Goal: Task Accomplishment & Management: Use online tool/utility

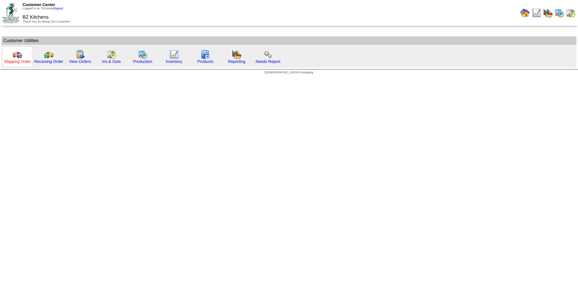
click at [17, 60] on link "Shipping Order" at bounding box center [17, 61] width 27 height 5
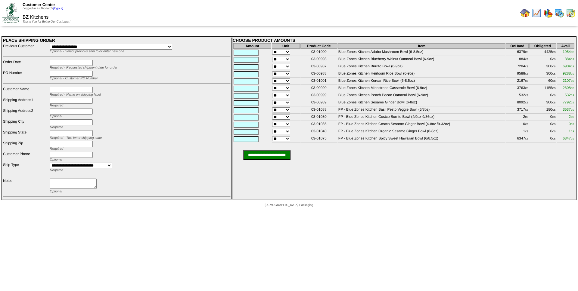
click at [522, 13] on img at bounding box center [525, 13] width 10 height 10
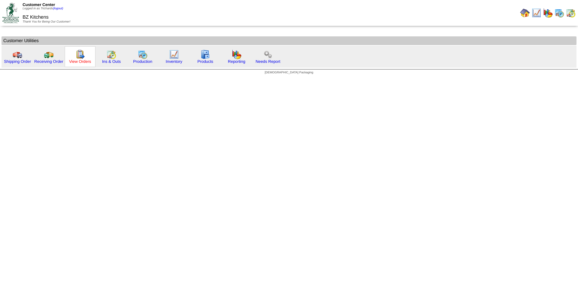
click at [79, 60] on link "View Orders" at bounding box center [80, 61] width 22 height 5
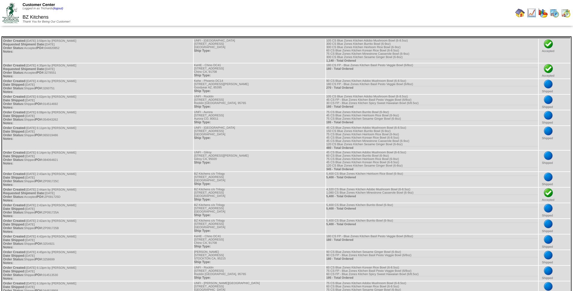
click at [519, 13] on img at bounding box center [520, 13] width 10 height 10
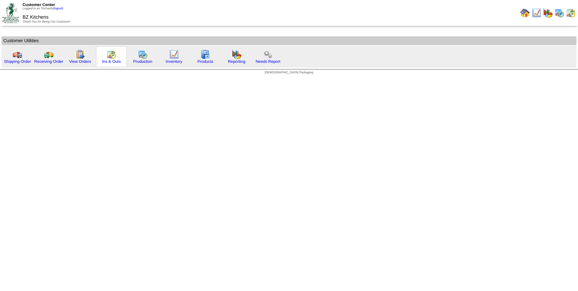
click at [110, 56] on img at bounding box center [111, 55] width 10 height 10
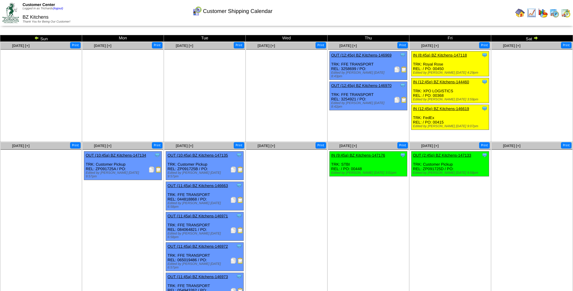
click at [152, 170] on img at bounding box center [152, 170] width 6 height 6
click at [234, 170] on img at bounding box center [233, 170] width 6 height 6
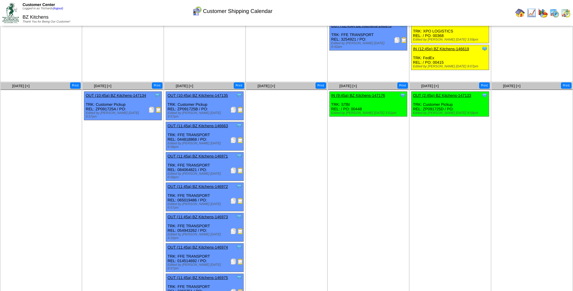
scroll to position [83, 0]
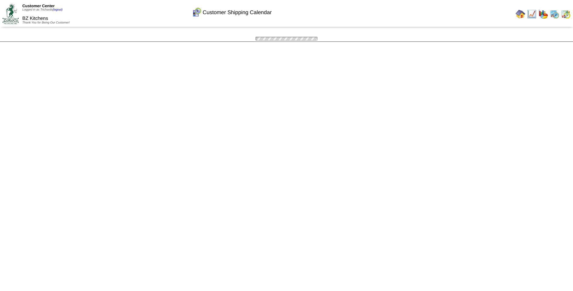
scroll to position [83, 0]
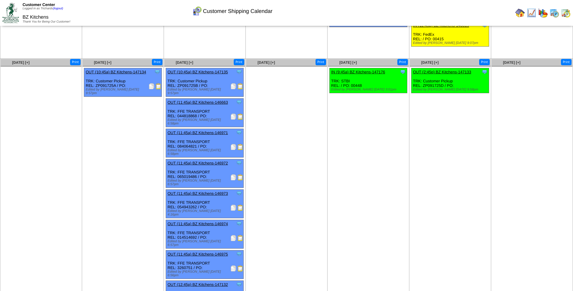
click at [411, 137] on ul "Clone Item OUT (2:45p) BZ Kitchens-147133 BZ Kitchens ScheduleID: 147133 4320 C…" at bounding box center [450, 113] width 81 height 90
click at [434, 86] on div "Clone Item OUT (2:45p) BZ Kitchens-147133 BZ Kitchens ScheduleID: 147133 4320 C…" at bounding box center [450, 80] width 78 height 25
copy div "ZP091725D"
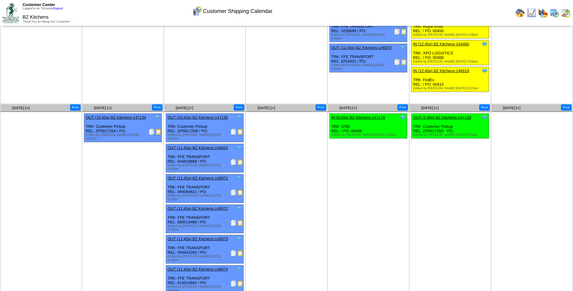
scroll to position [0, 0]
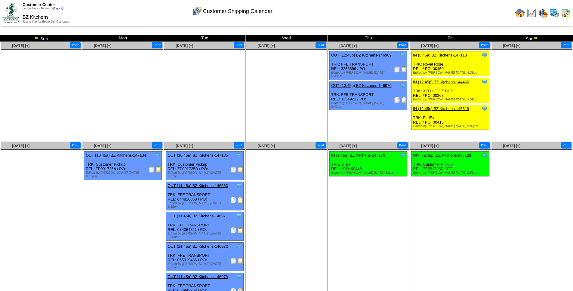
click at [519, 14] on img at bounding box center [520, 13] width 10 height 10
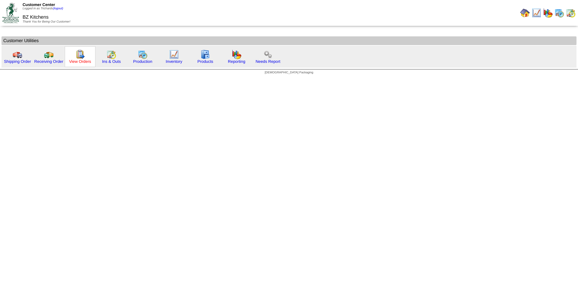
click at [87, 60] on link "View Orders" at bounding box center [80, 61] width 22 height 5
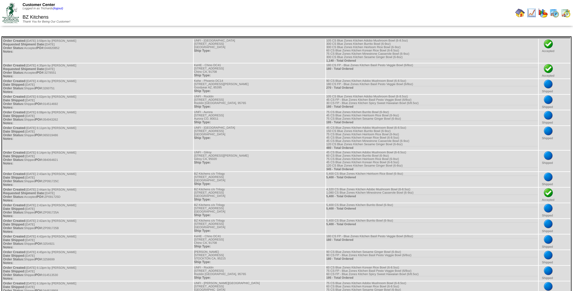
click at [518, 14] on img at bounding box center [520, 13] width 10 height 10
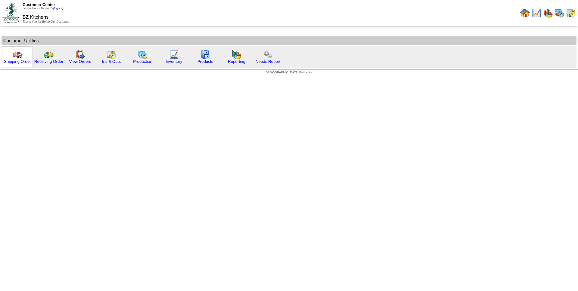
click at [12, 58] on div "Shipping Order" at bounding box center [17, 56] width 31 height 21
click at [17, 57] on img at bounding box center [18, 55] width 10 height 10
